Goal: Transaction & Acquisition: Obtain resource

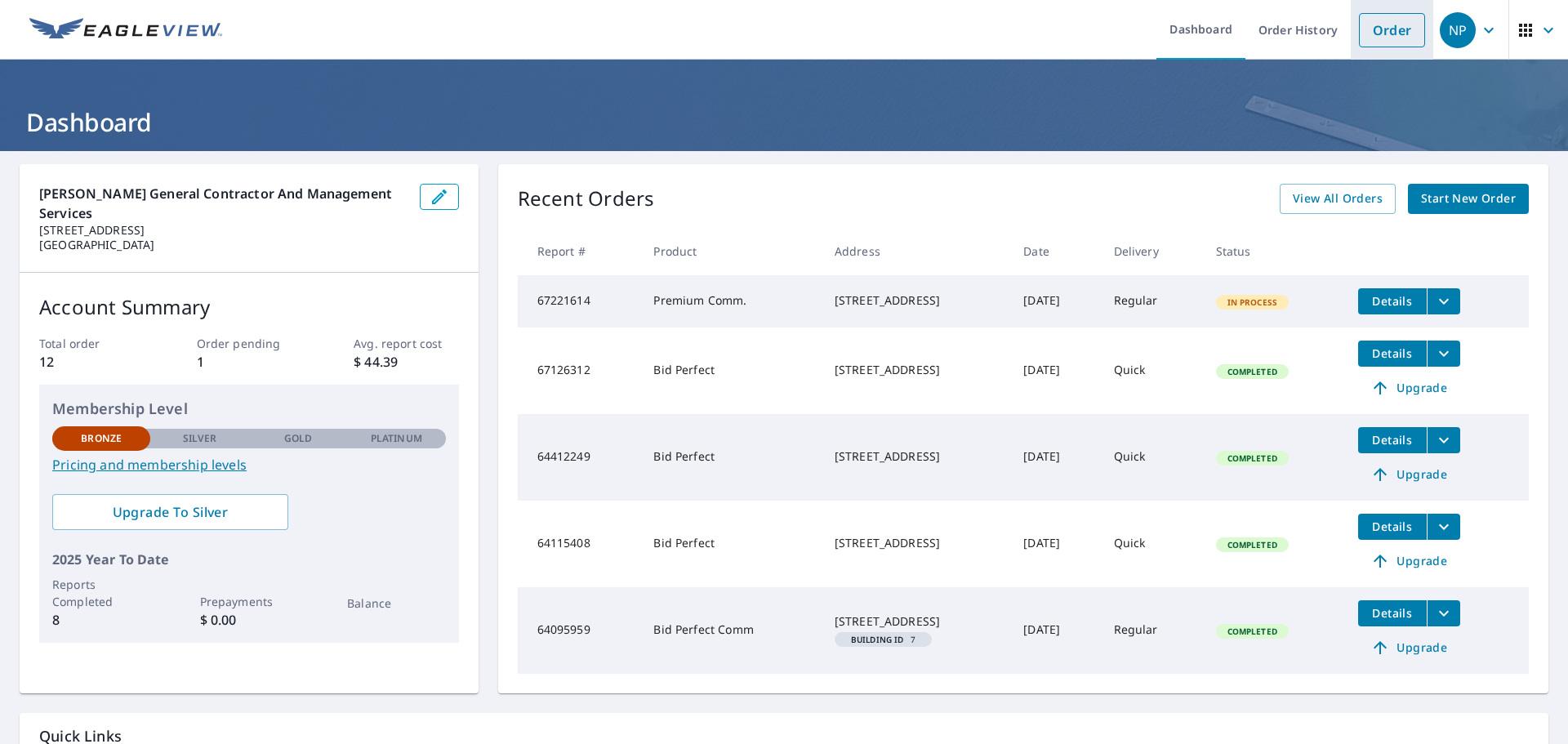
click at [1386, 28] on link "Order" at bounding box center [1391, 30] width 66 height 35
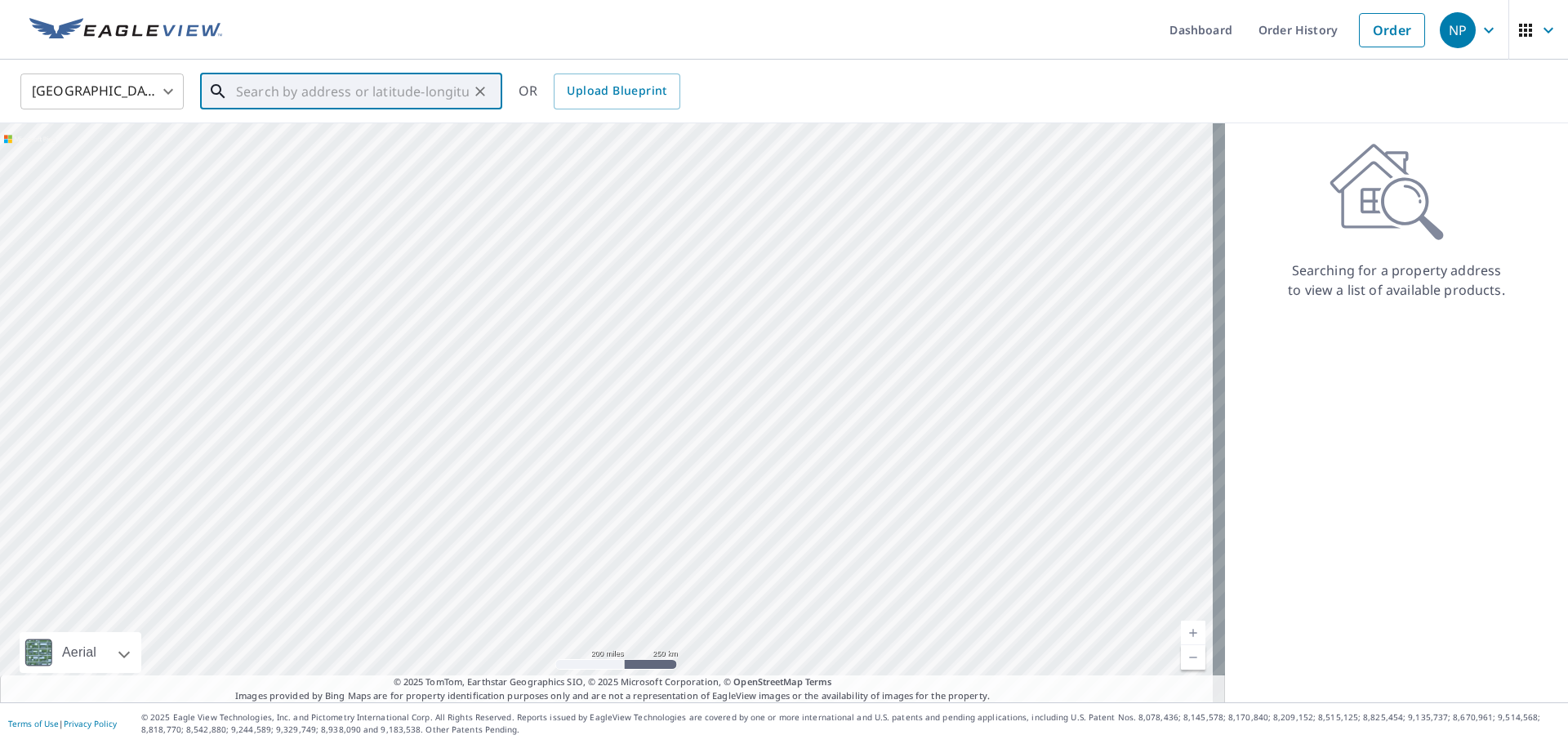
click at [377, 89] on input "text" at bounding box center [352, 91] width 233 height 45
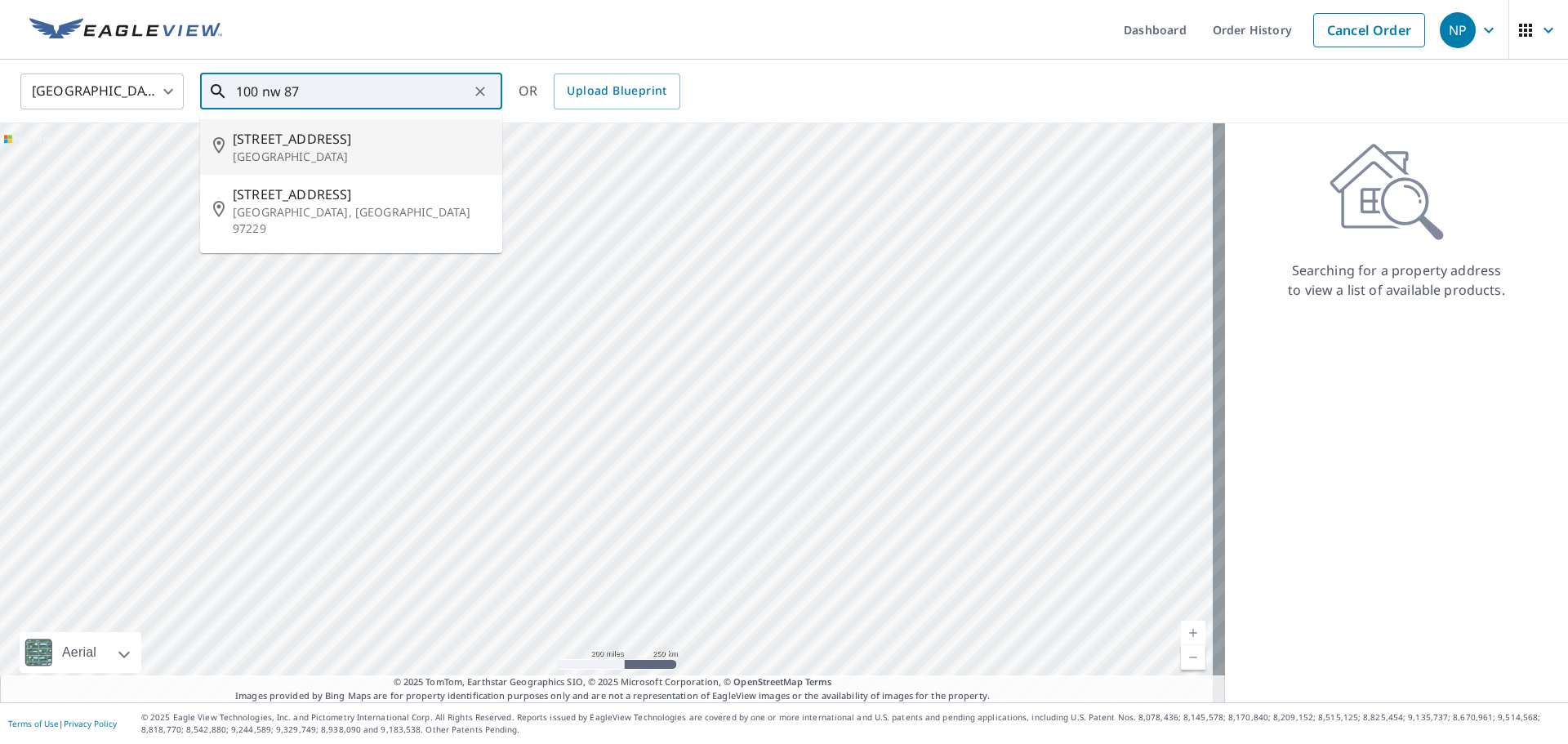
click at [353, 153] on p "[GEOGRAPHIC_DATA]" at bounding box center [361, 156] width 257 height 16
type input "[STREET_ADDRESS]"
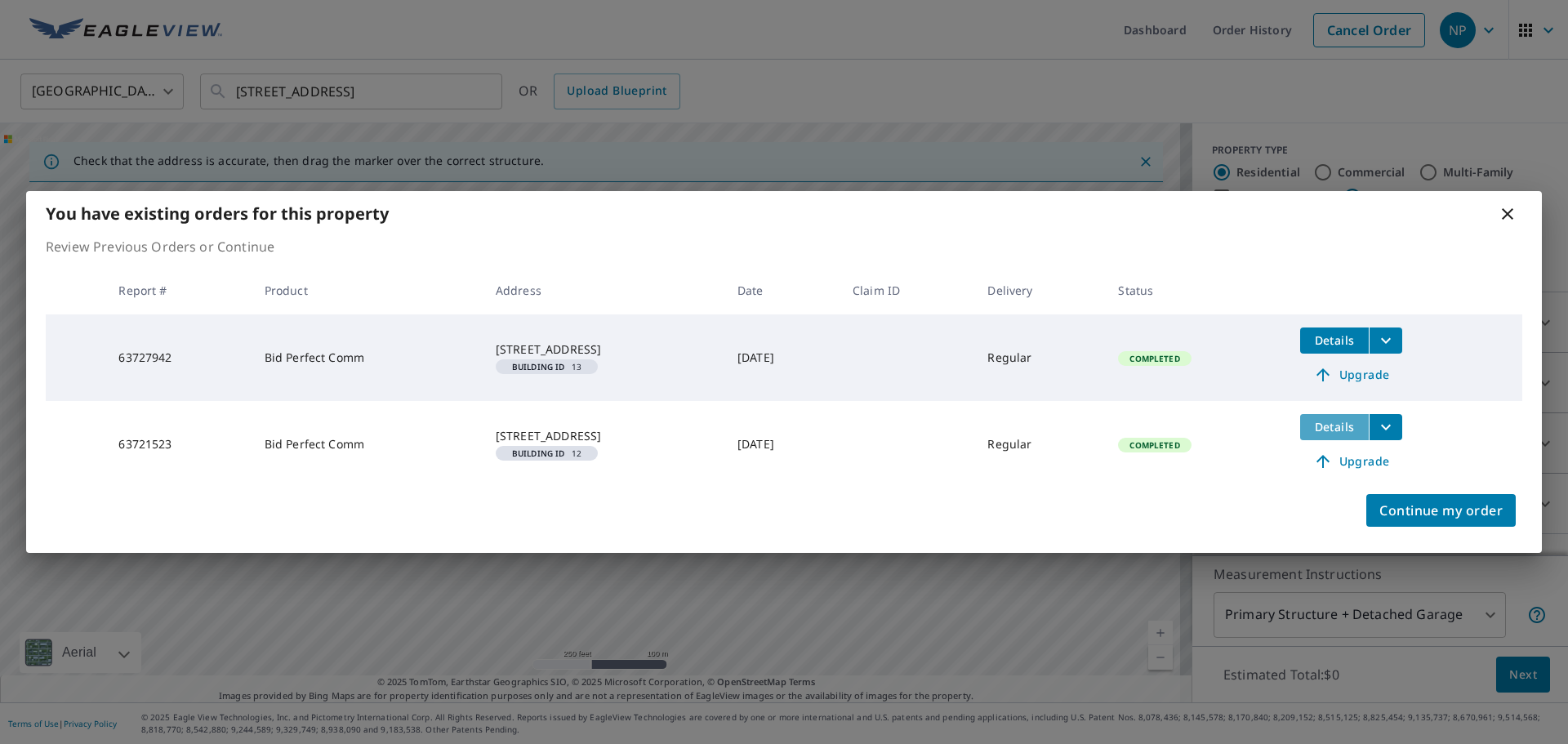
click at [1337, 426] on span "Details" at bounding box center [1334, 426] width 49 height 15
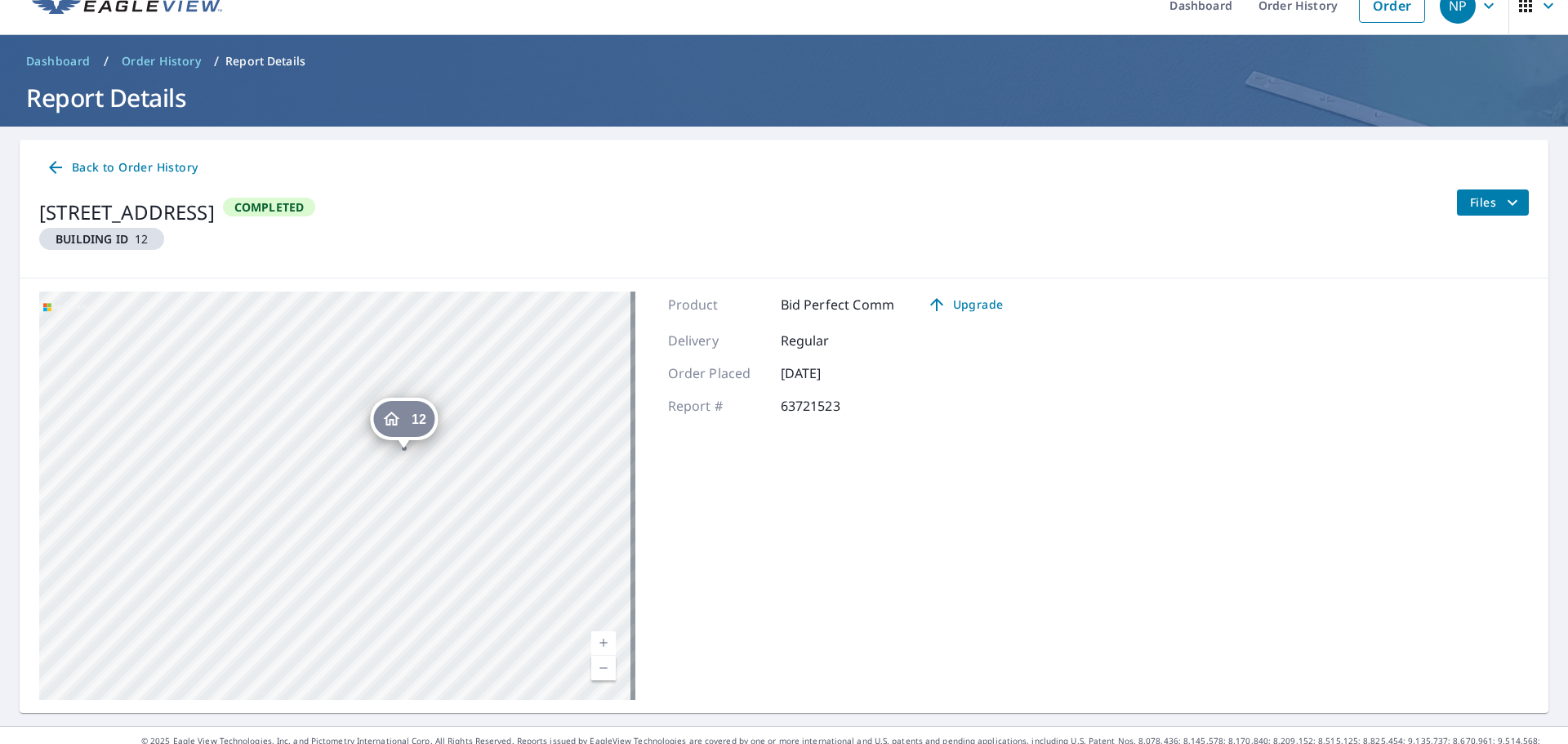
scroll to position [48, 0]
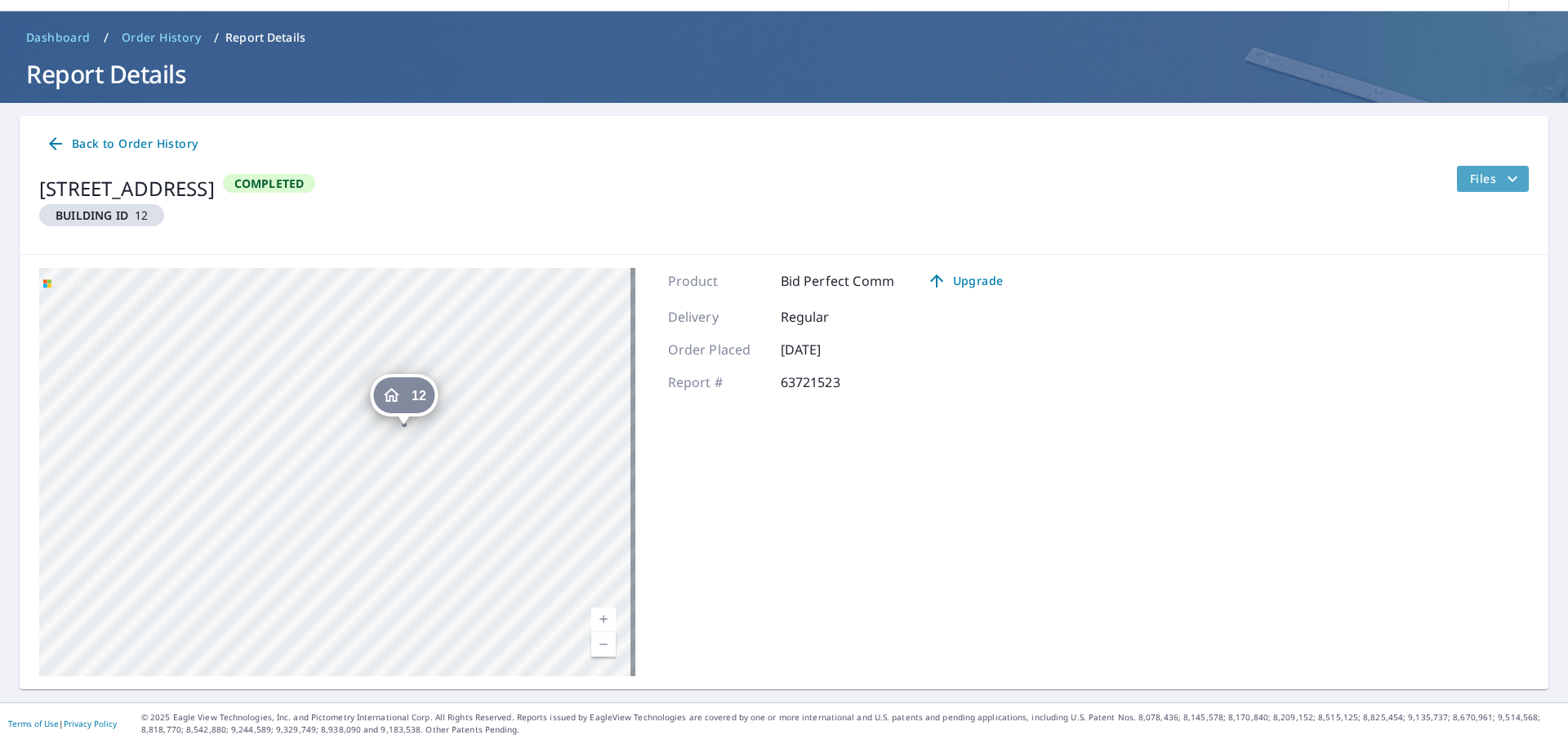
click at [1502, 175] on icon "filesDropdownBtn-63721523" at bounding box center [1512, 179] width 20 height 20
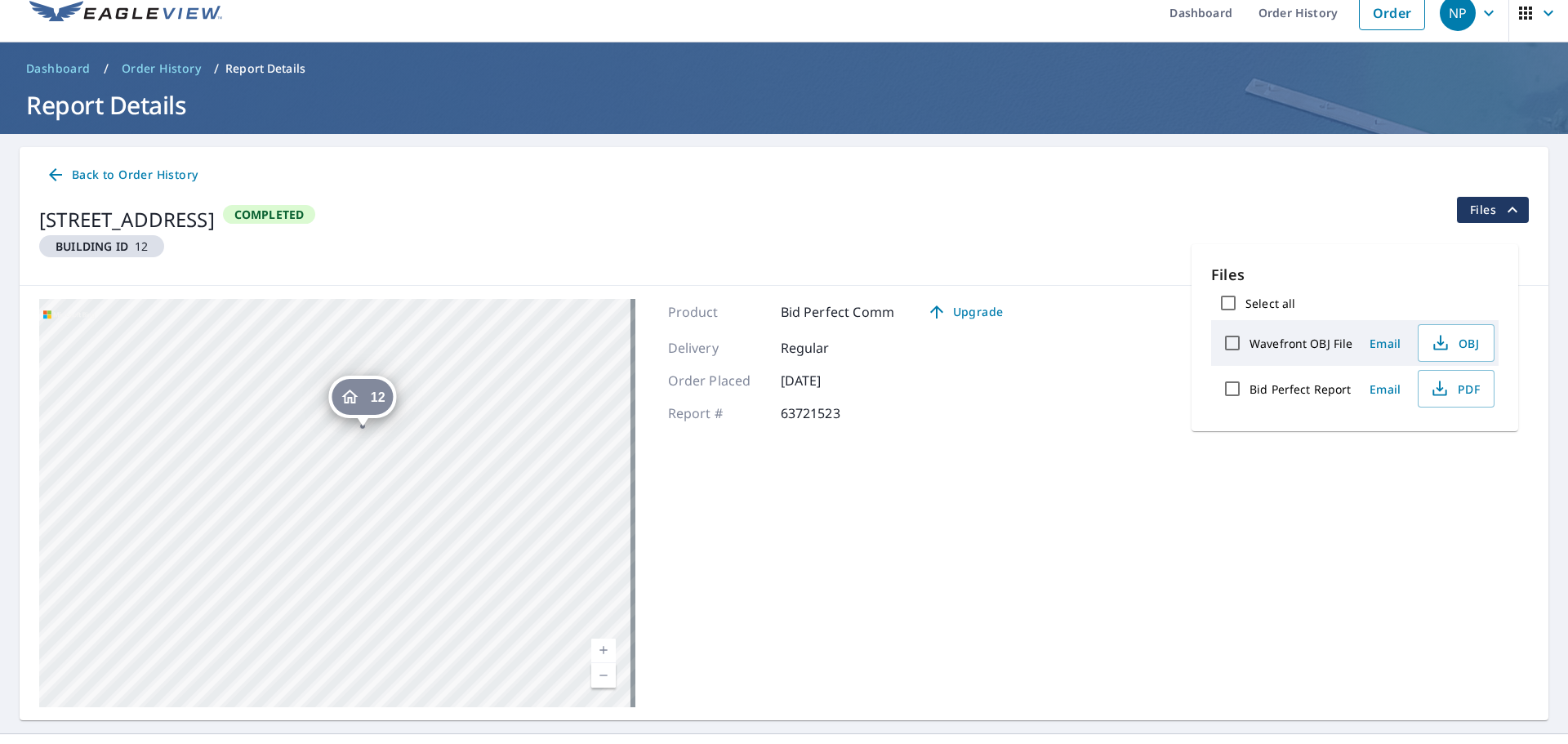
scroll to position [0, 0]
